Goal: Information Seeking & Learning: Learn about a topic

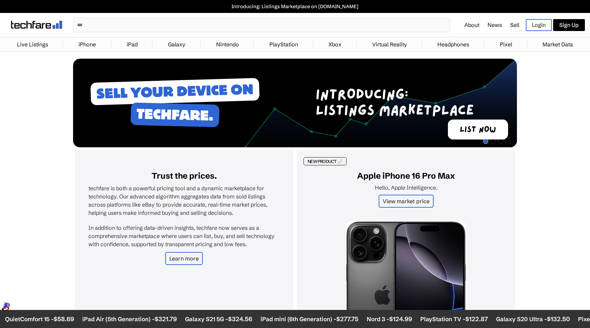
click at [89, 40] on link "iPhone" at bounding box center [87, 45] width 24 height 14
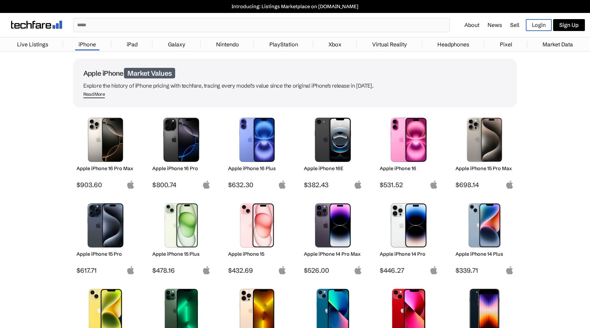
click at [88, 134] on img at bounding box center [106, 140] width 48 height 44
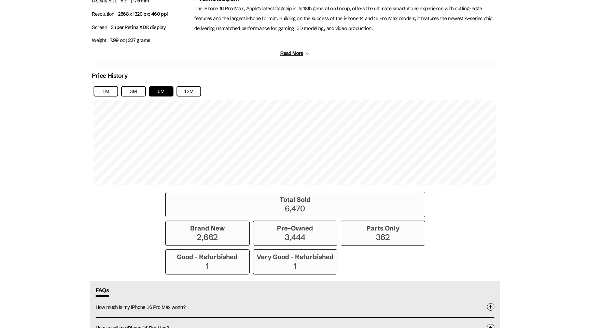
scroll to position [423, 0]
